Goal: Ask a question: Seek information or help from site administrators or community

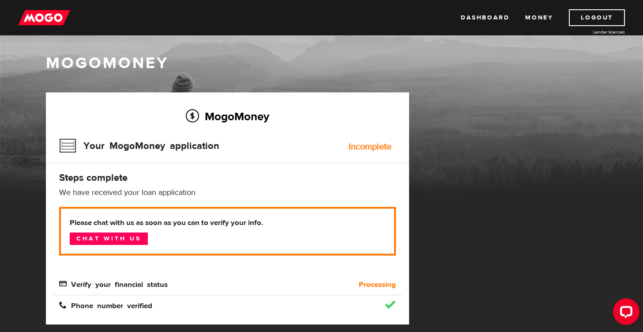
scroll to position [4, 0]
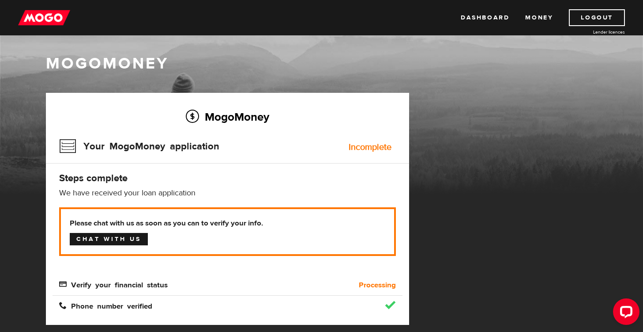
click at [136, 237] on link "Chat with us" at bounding box center [109, 239] width 78 height 12
click at [381, 42] on div "MogoMoney" at bounding box center [321, 99] width 643 height 190
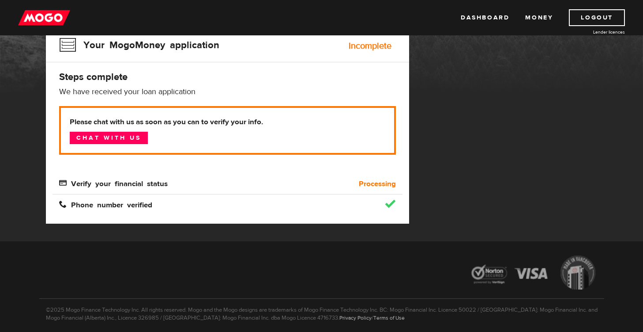
scroll to position [103, 0]
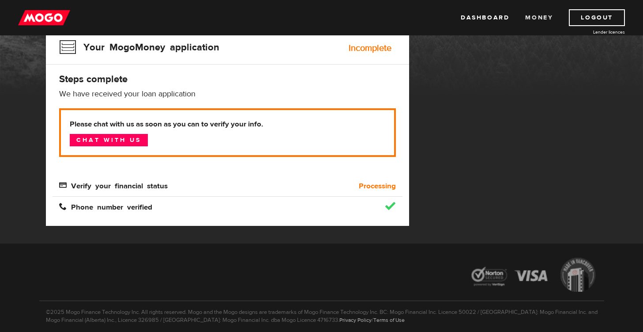
click at [535, 12] on link "Money" at bounding box center [539, 17] width 28 height 17
